Goal: Task Accomplishment & Management: Manage account settings

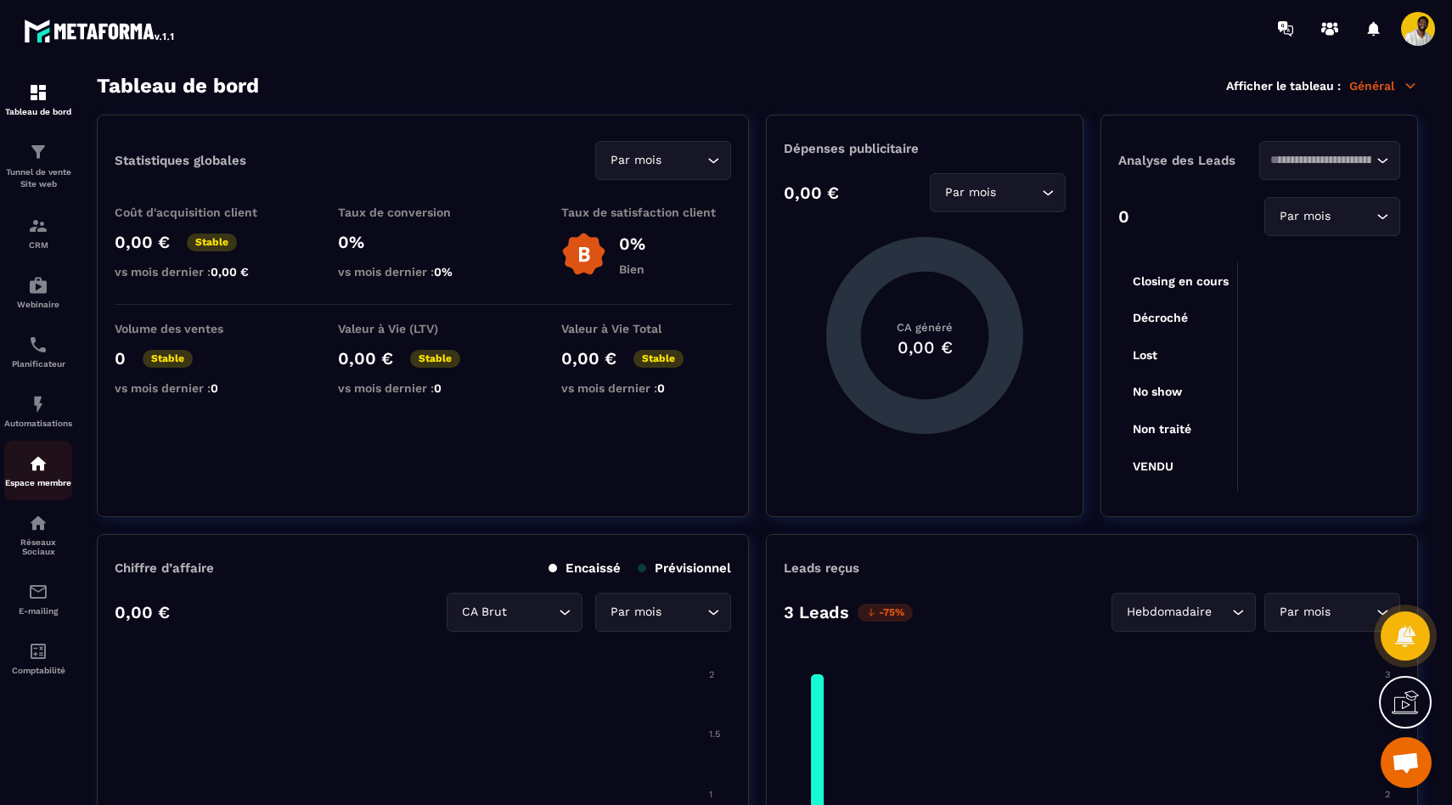
click at [52, 479] on div "Espace membre" at bounding box center [38, 470] width 68 height 34
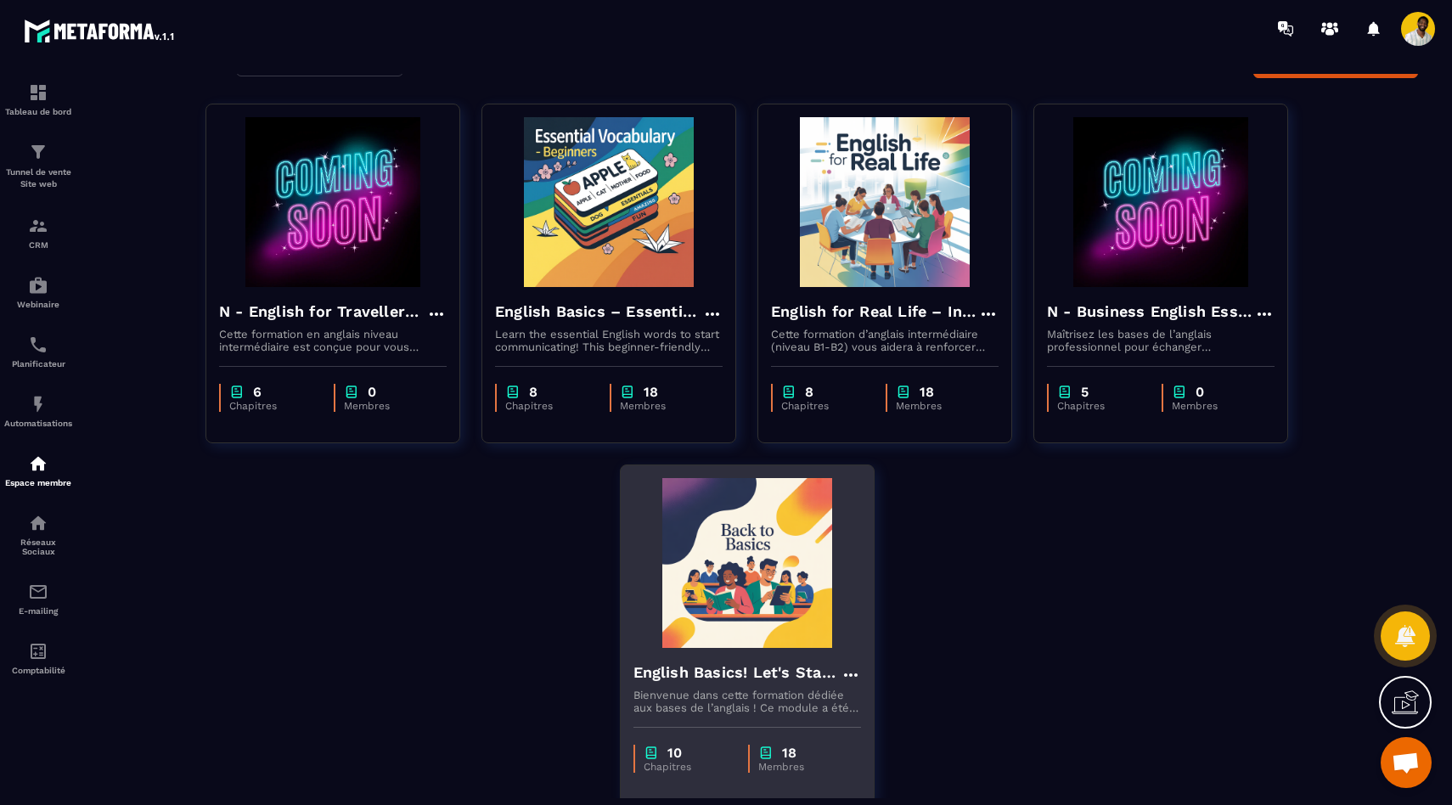
scroll to position [117, 0]
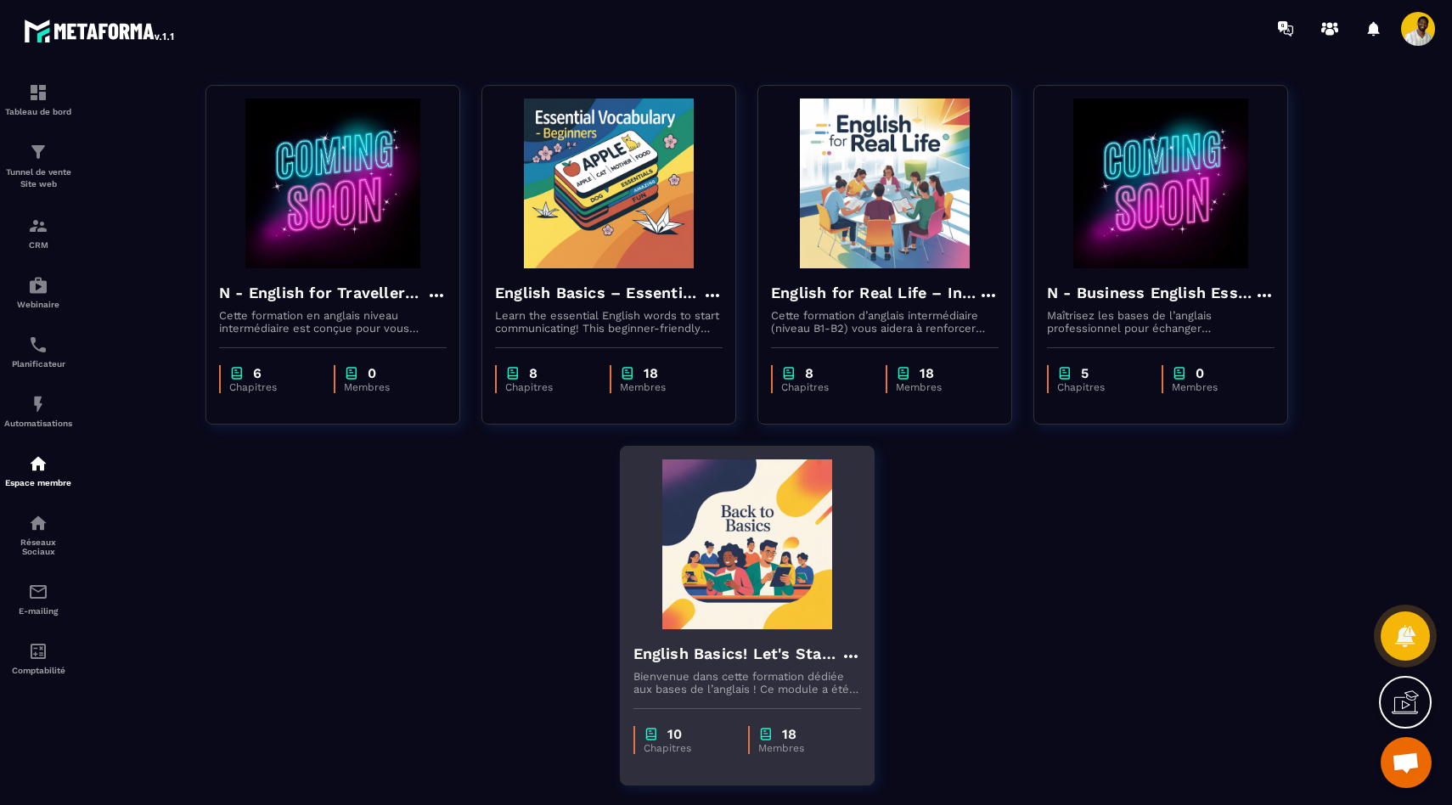
click at [700, 698] on div "10 Chapitres 18 Membres" at bounding box center [747, 730] width 253 height 71
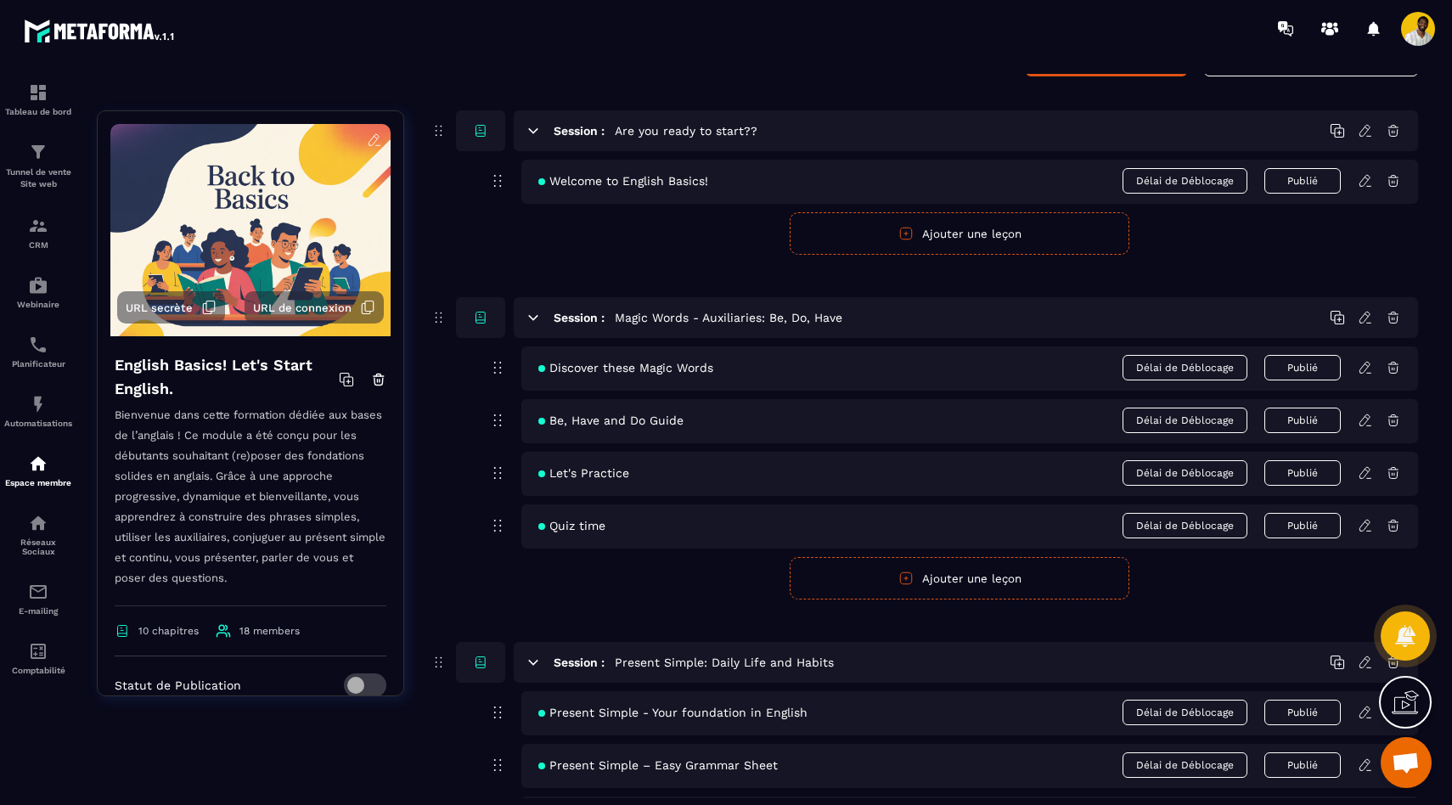
scroll to position [105, 0]
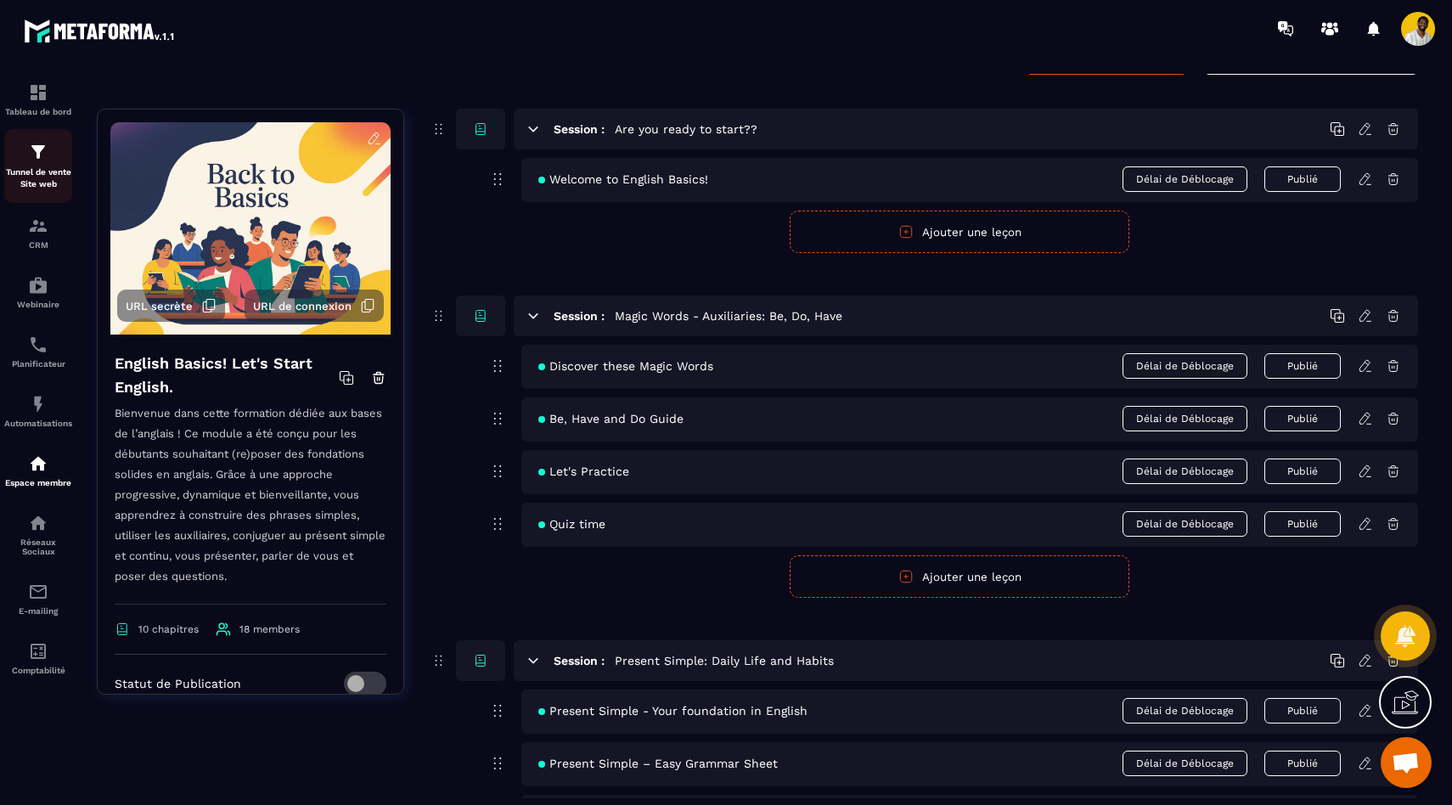
click at [38, 190] on p "Tunnel de vente Site web" at bounding box center [38, 178] width 68 height 24
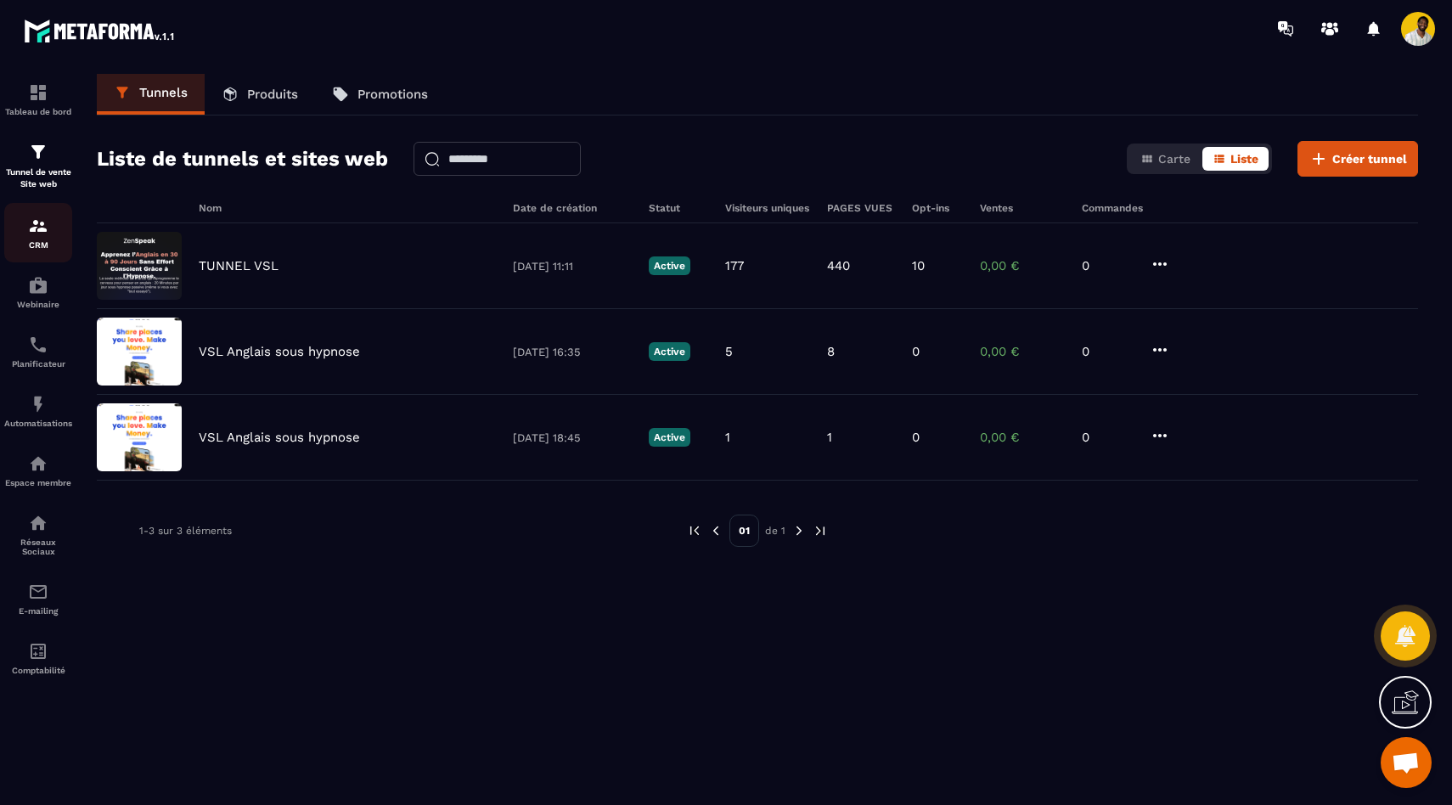
click at [48, 230] on img at bounding box center [38, 226] width 20 height 20
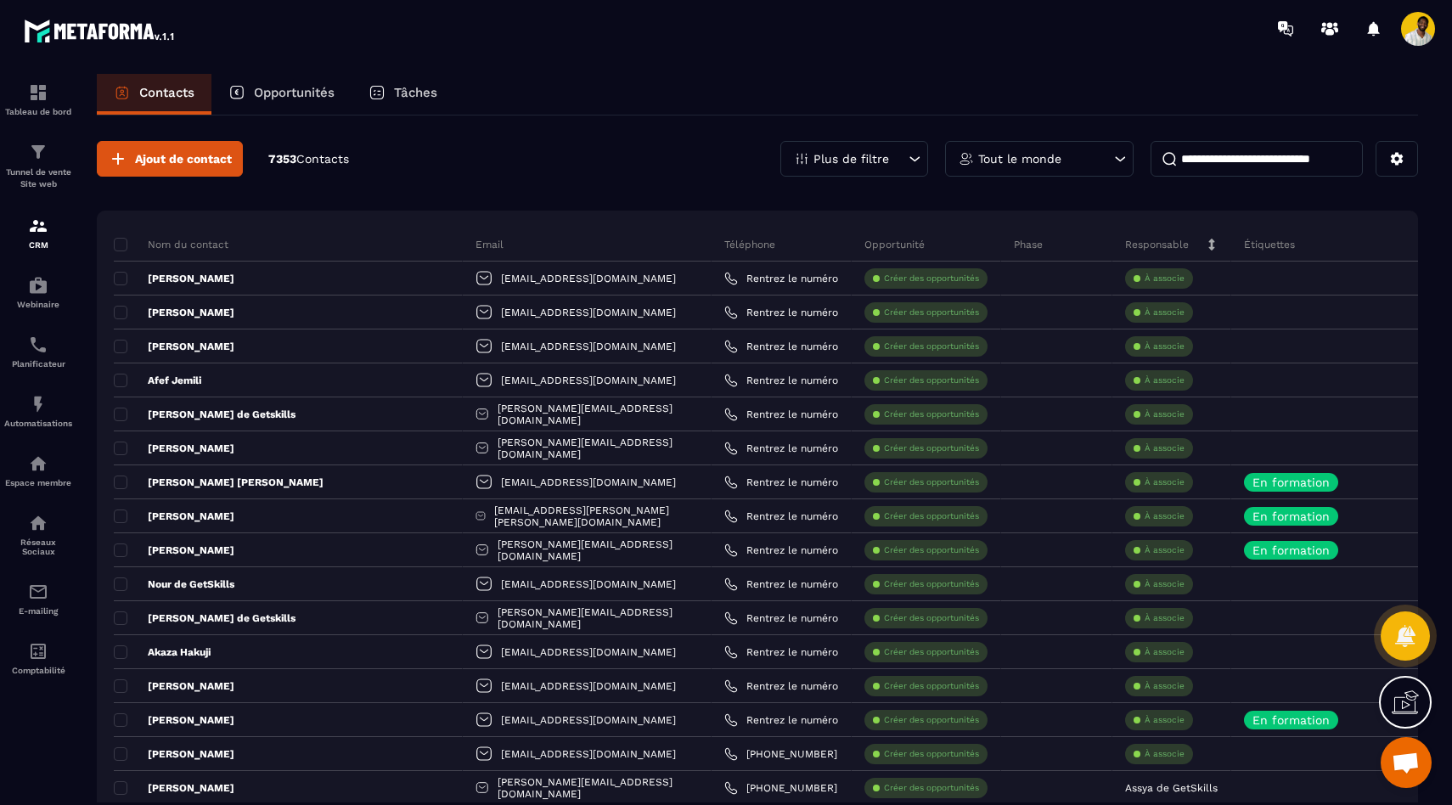
click at [1202, 156] on input at bounding box center [1256, 159] width 212 height 36
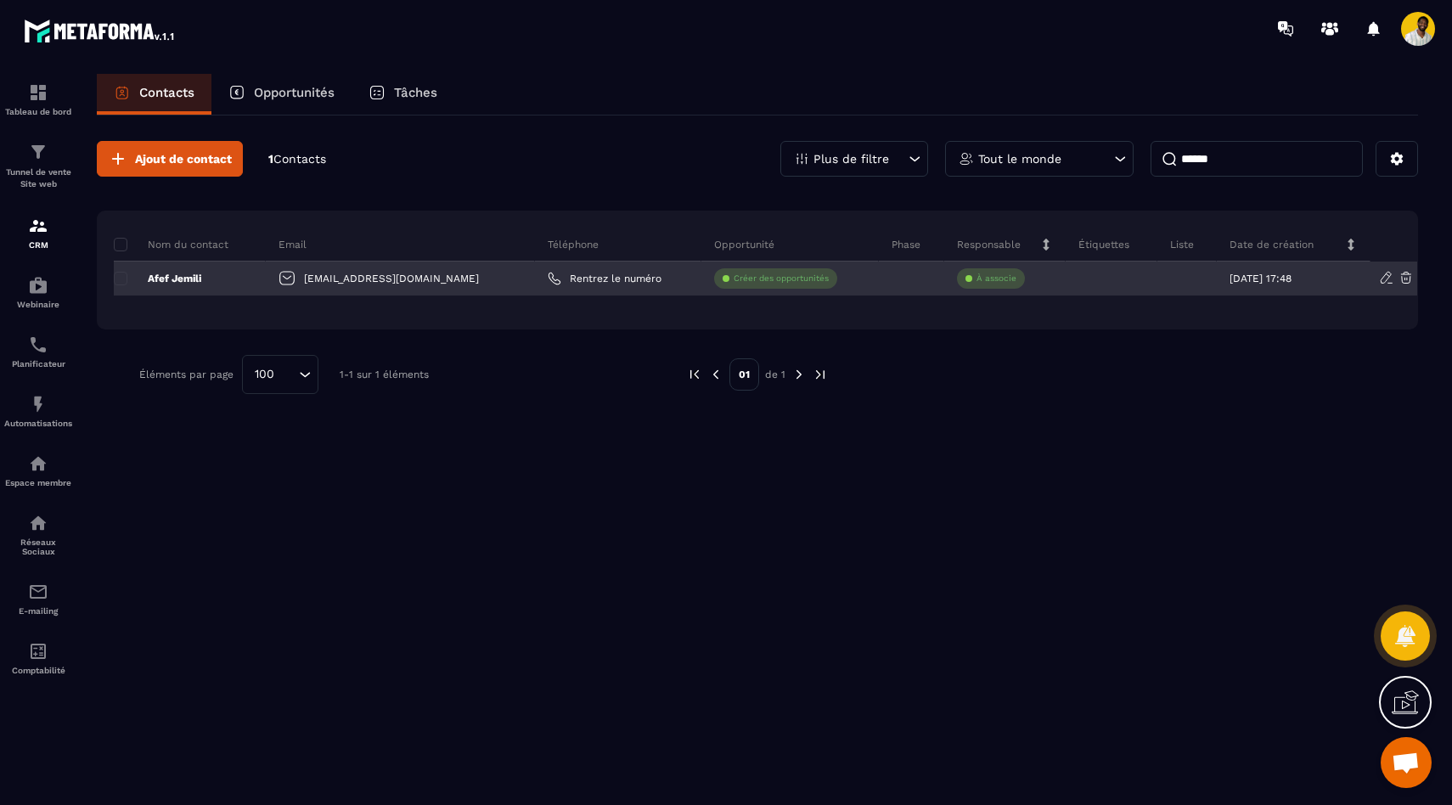
type input "******"
click at [879, 284] on div at bounding box center [911, 278] width 65 height 34
click at [1385, 279] on icon at bounding box center [1386, 277] width 15 height 15
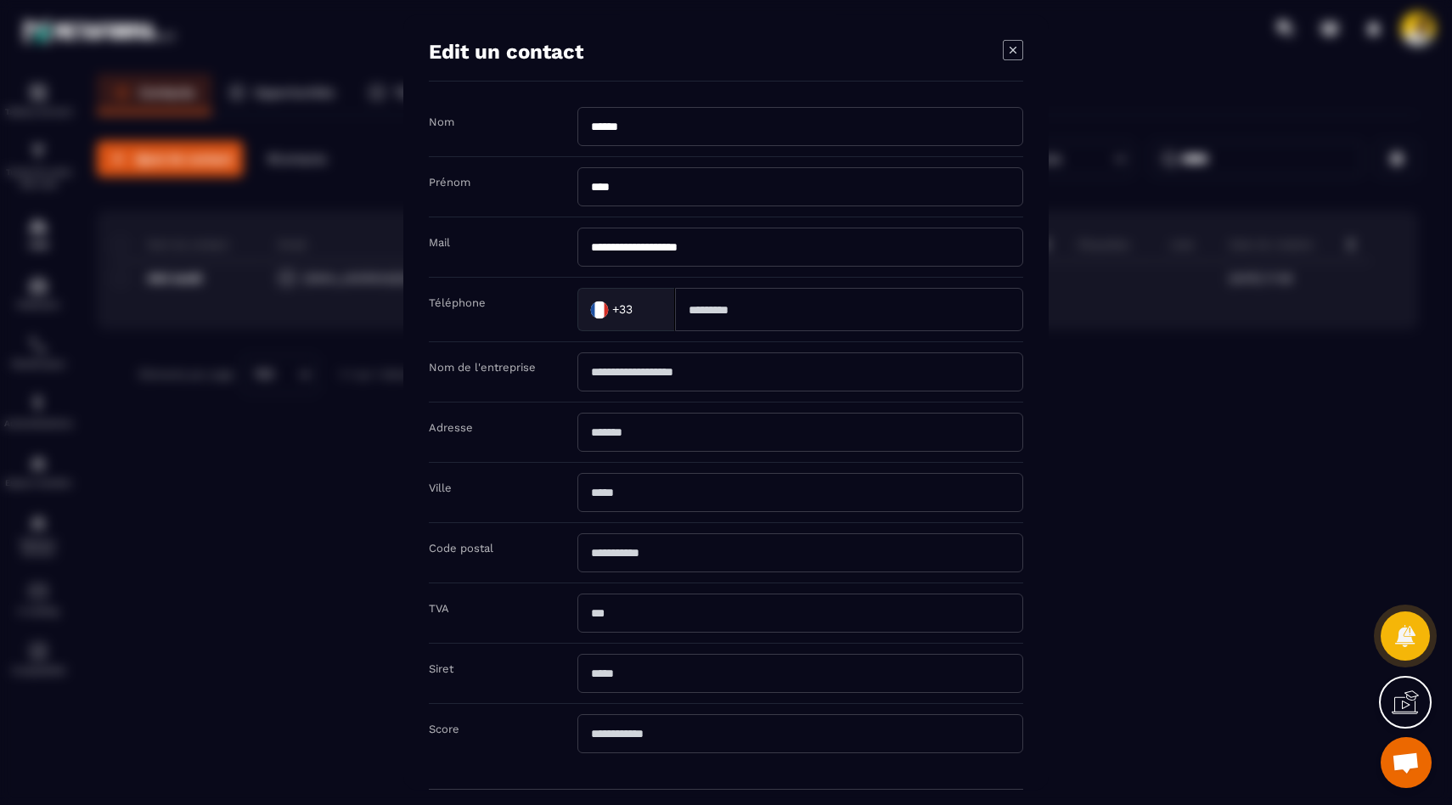
click at [1004, 45] on icon "Modal window" at bounding box center [1013, 50] width 20 height 20
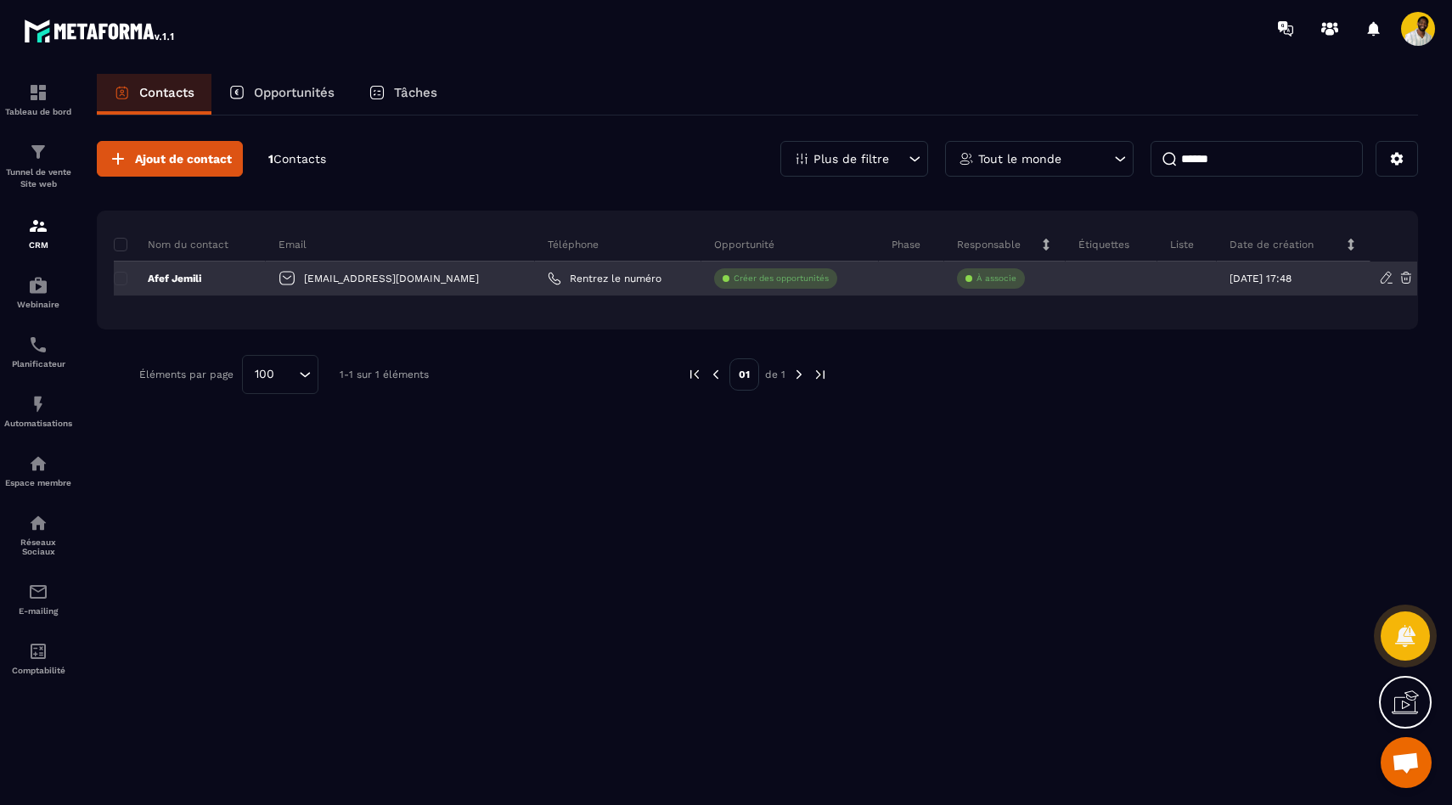
click at [183, 286] on div "Afef Jemili" at bounding box center [190, 278] width 152 height 34
